Goal: Information Seeking & Learning: Learn about a topic

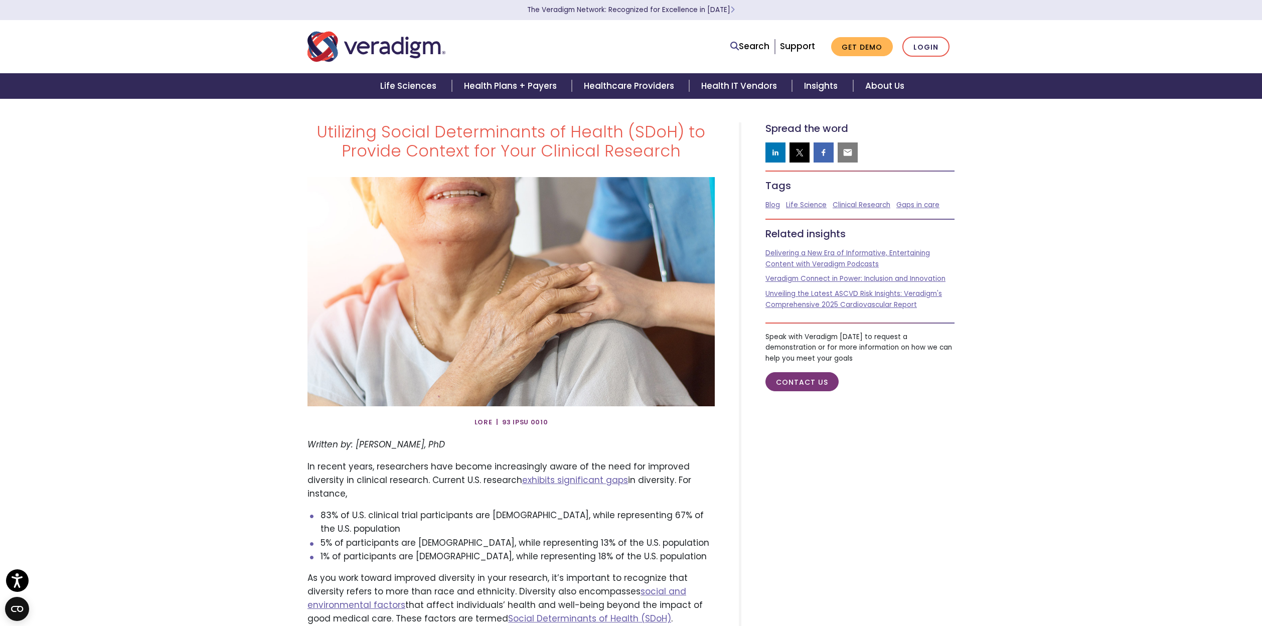
click at [368, 52] on img "Veradigm logo" at bounding box center [377, 46] width 138 height 33
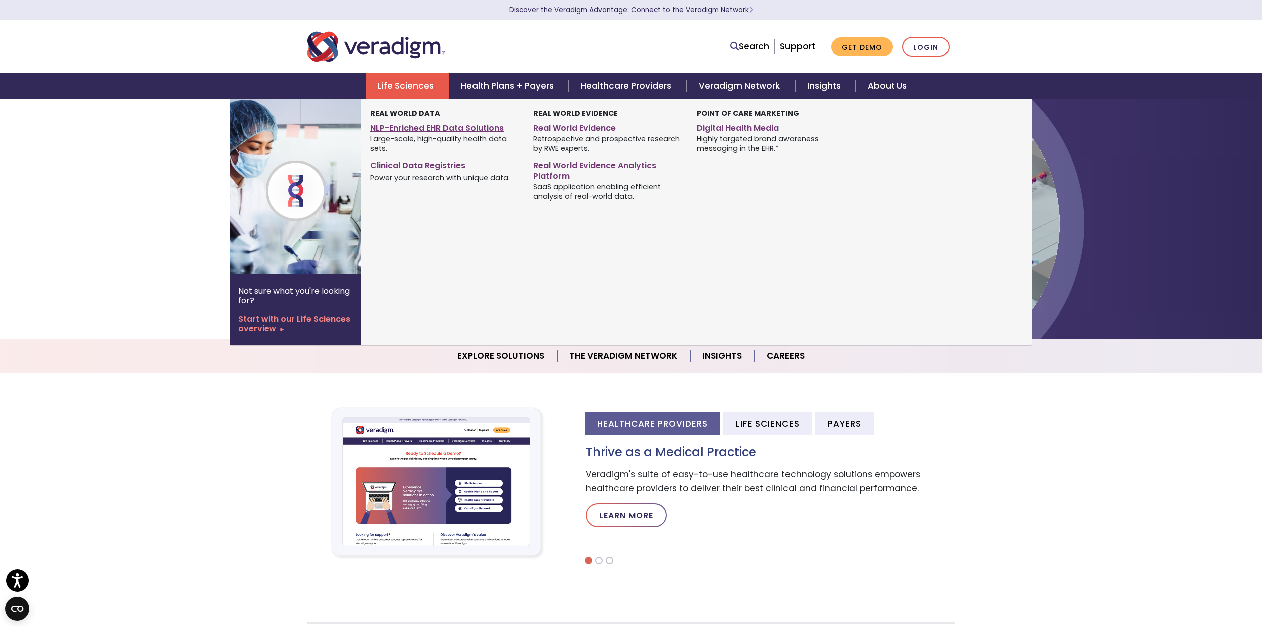
click at [420, 127] on link "NLP-Enriched EHR Data Solutions" at bounding box center [444, 126] width 148 height 15
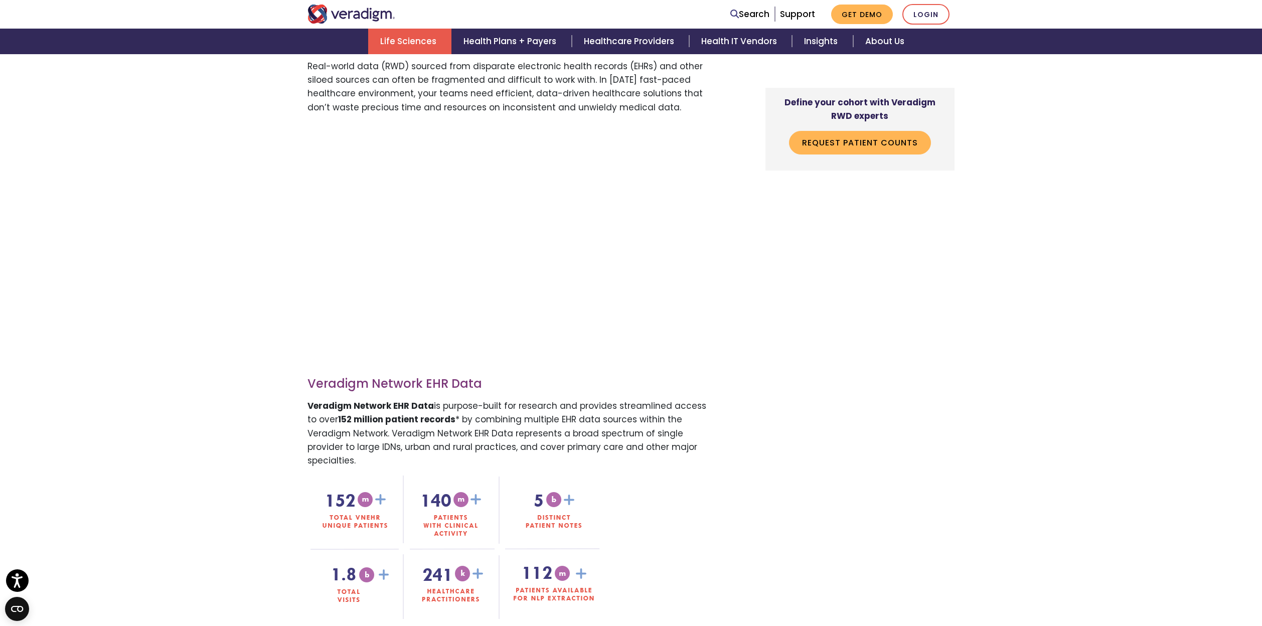
scroll to position [585, 0]
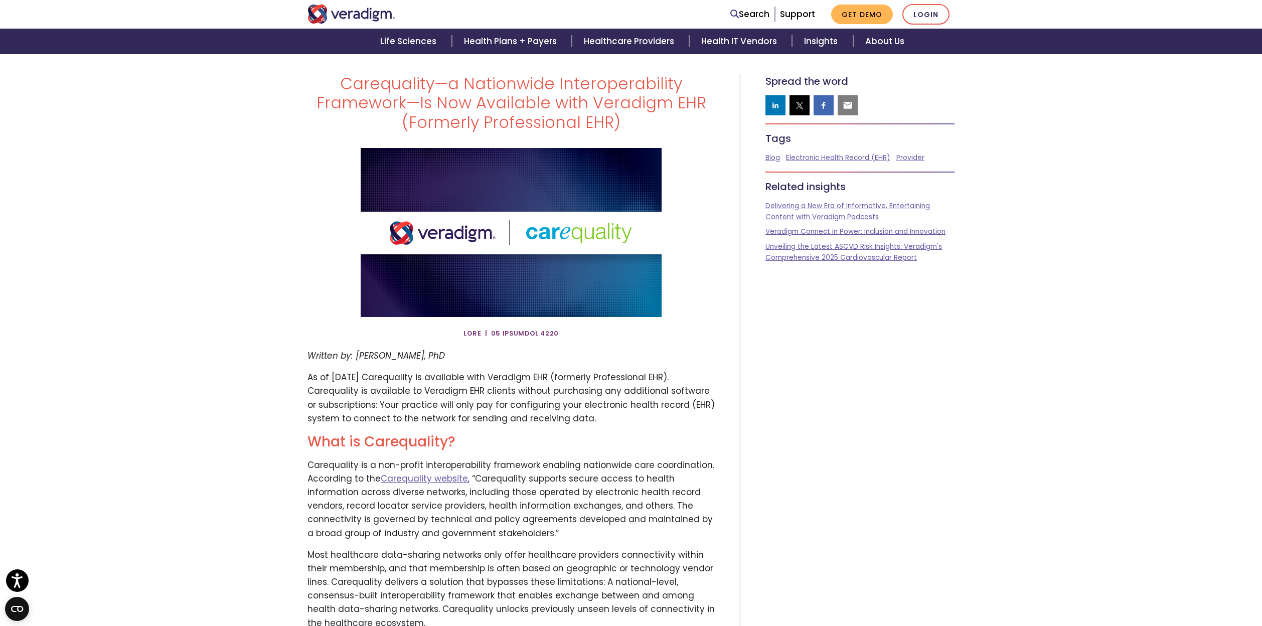
scroll to position [97, 0]
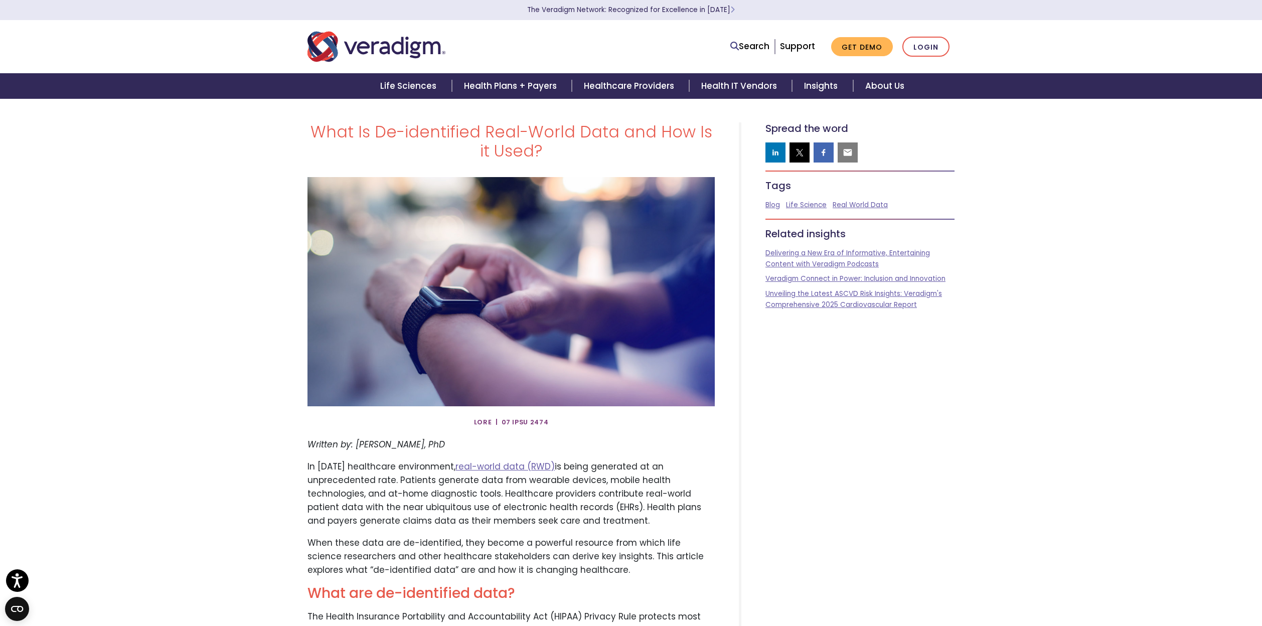
click at [419, 55] on img "Veradigm logo" at bounding box center [377, 46] width 138 height 33
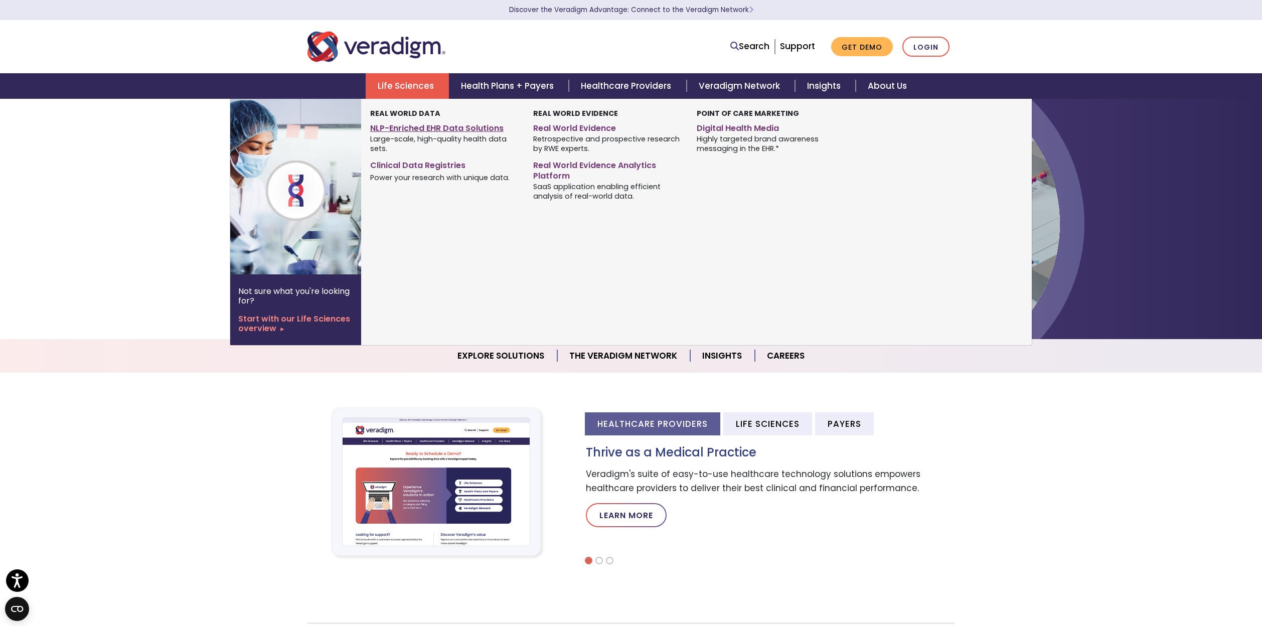
click at [422, 128] on link "NLP-Enriched EHR Data Solutions" at bounding box center [444, 126] width 148 height 15
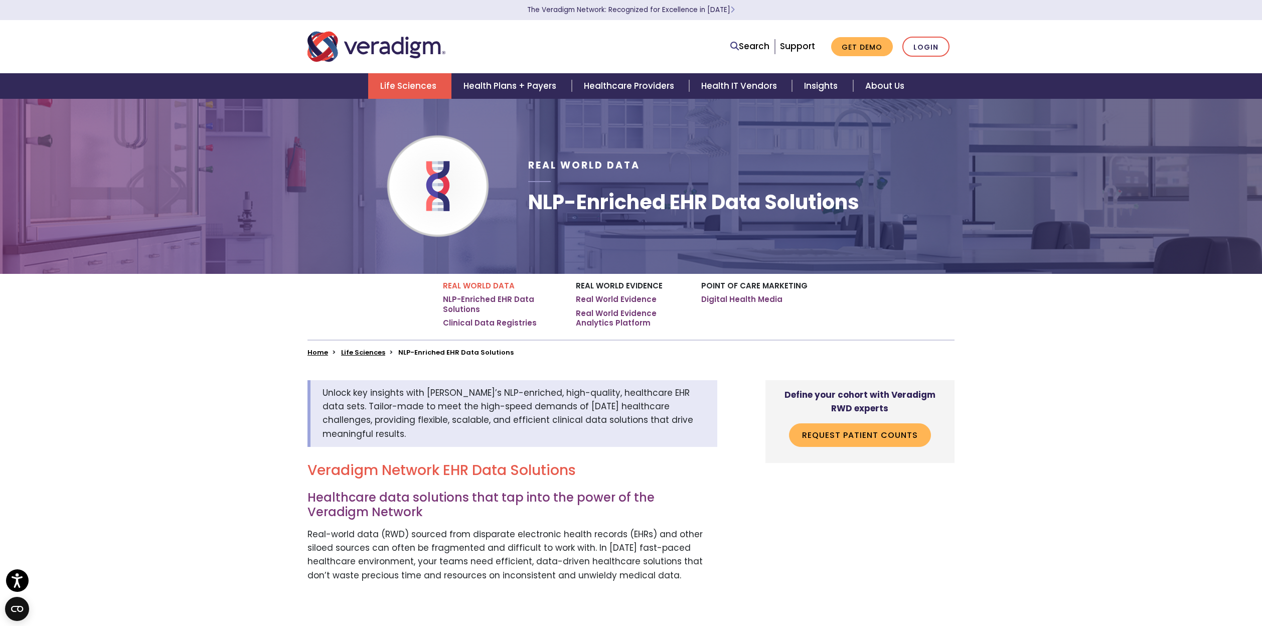
click at [413, 90] on link "Life Sciences" at bounding box center [409, 86] width 83 height 26
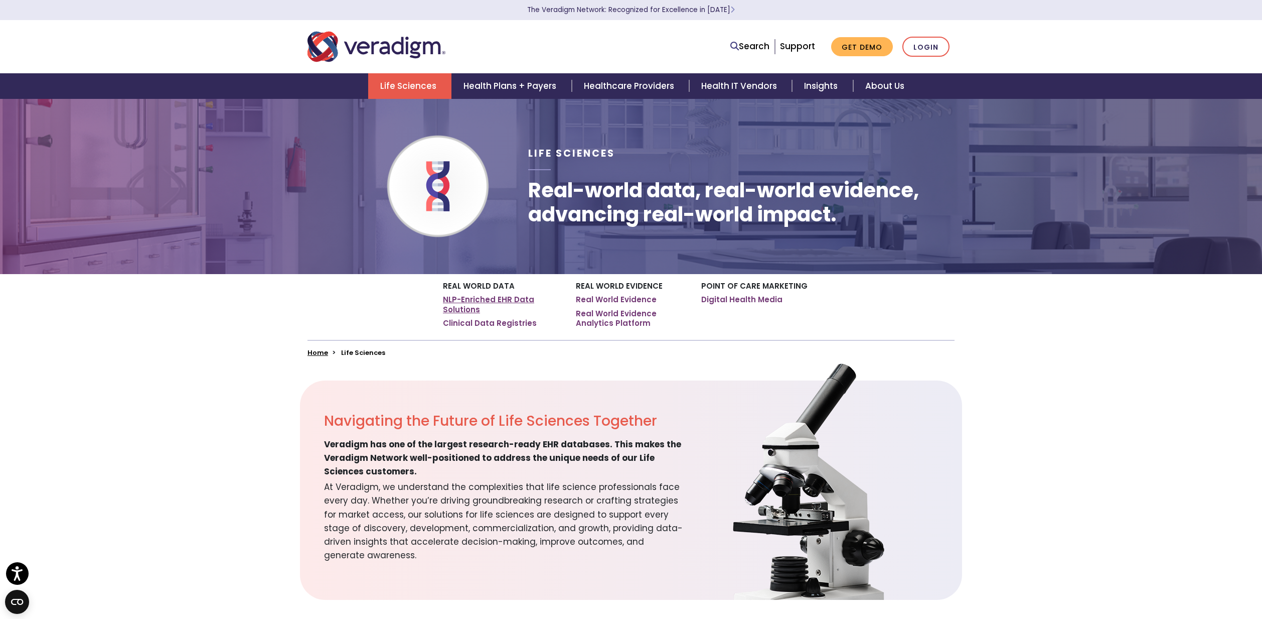
click at [509, 299] on link "NLP-Enriched EHR Data Solutions" at bounding box center [502, 305] width 118 height 20
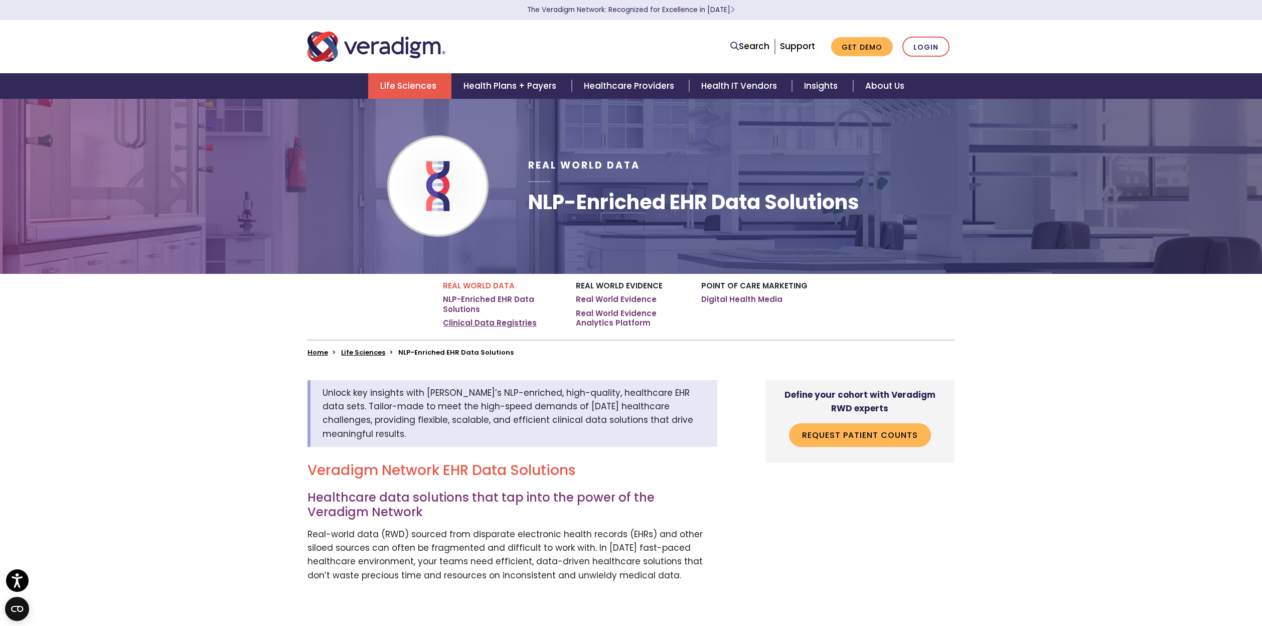
click at [472, 326] on link "Clinical Data Registries" at bounding box center [490, 323] width 94 height 10
